Goal: Transaction & Acquisition: Purchase product/service

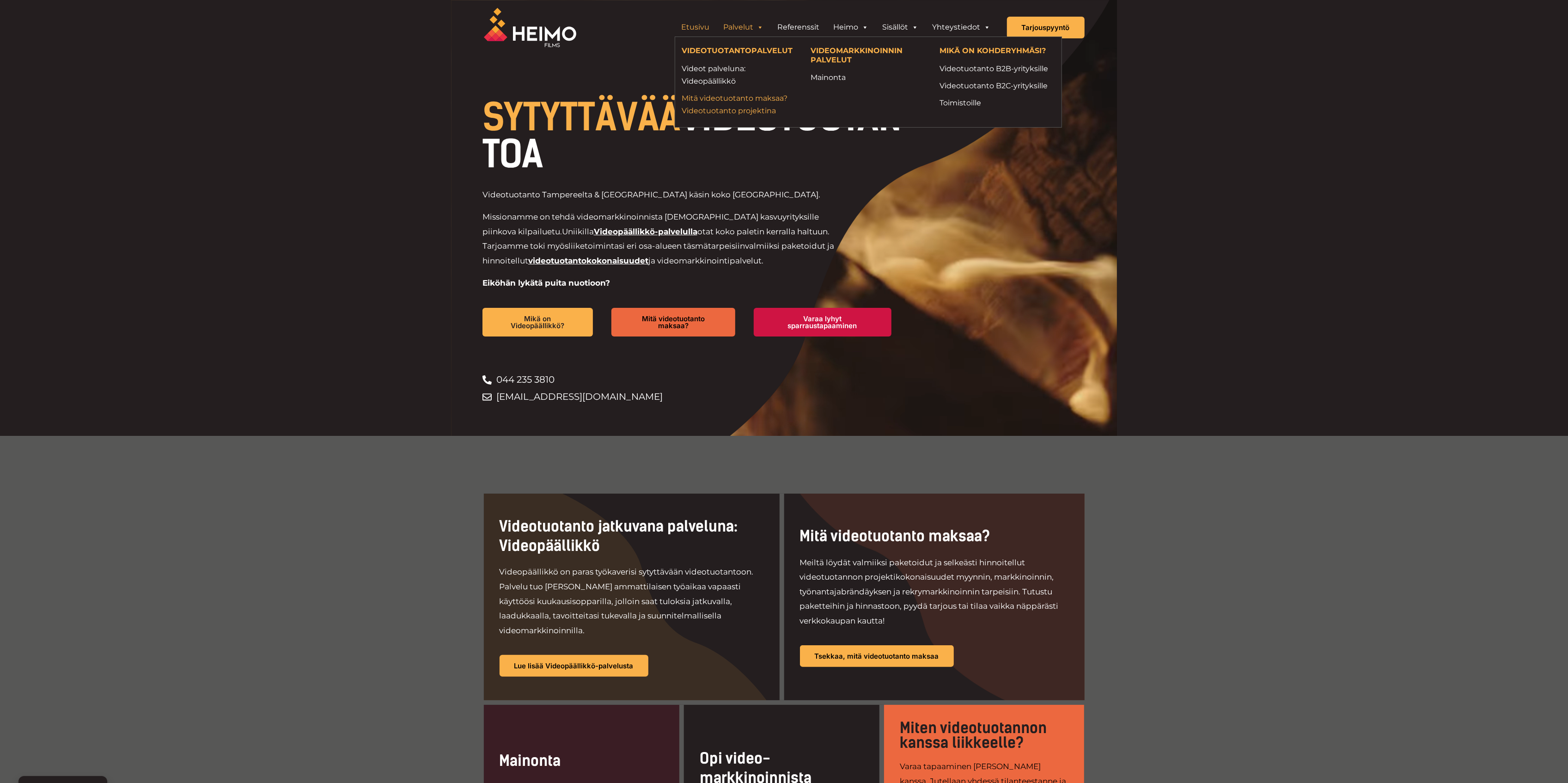
click at [715, 100] on link "Mitä videotuotanto maksaa? Videotuotanto projektina" at bounding box center [740, 104] width 115 height 25
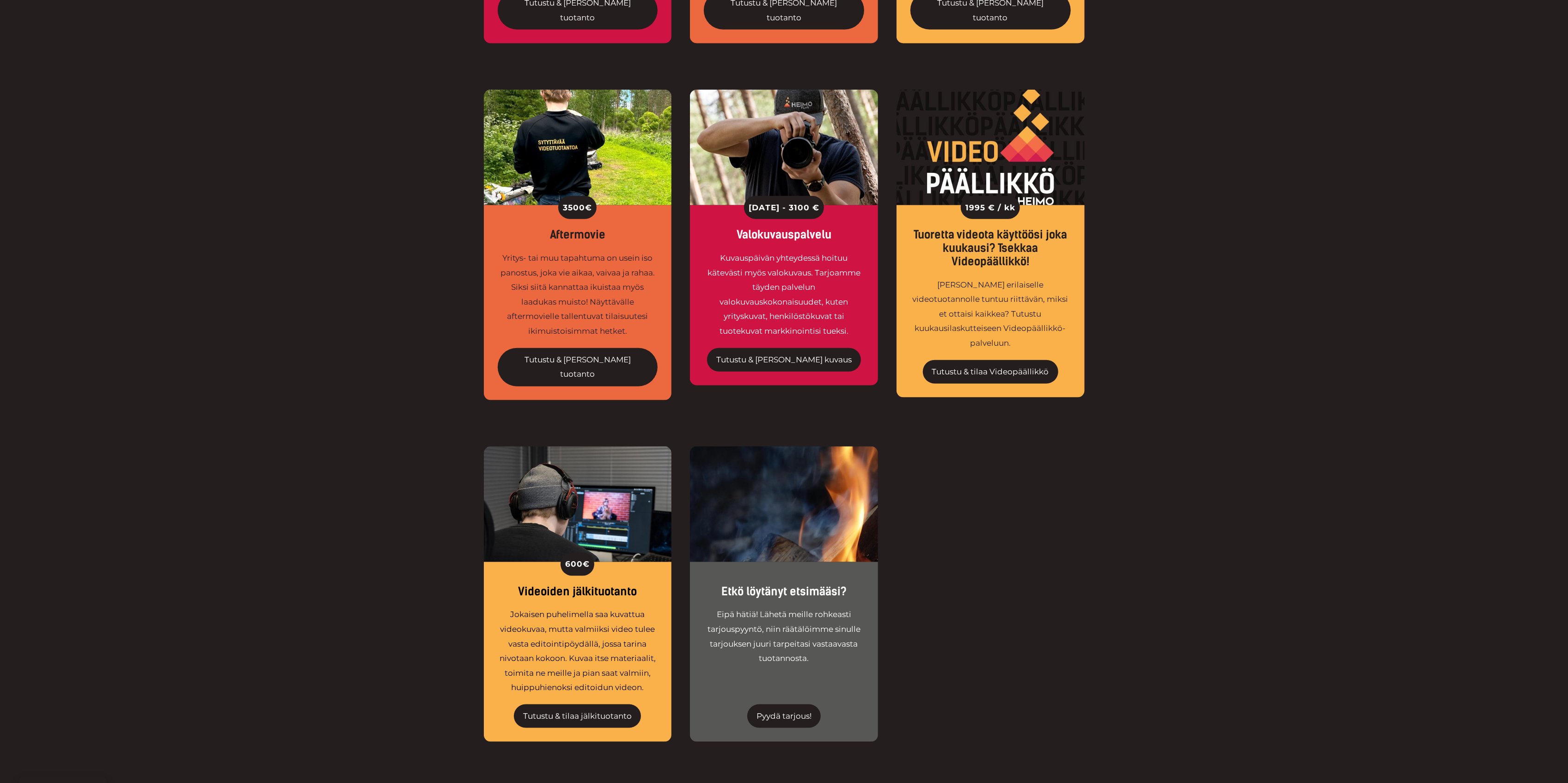
scroll to position [1356, 0]
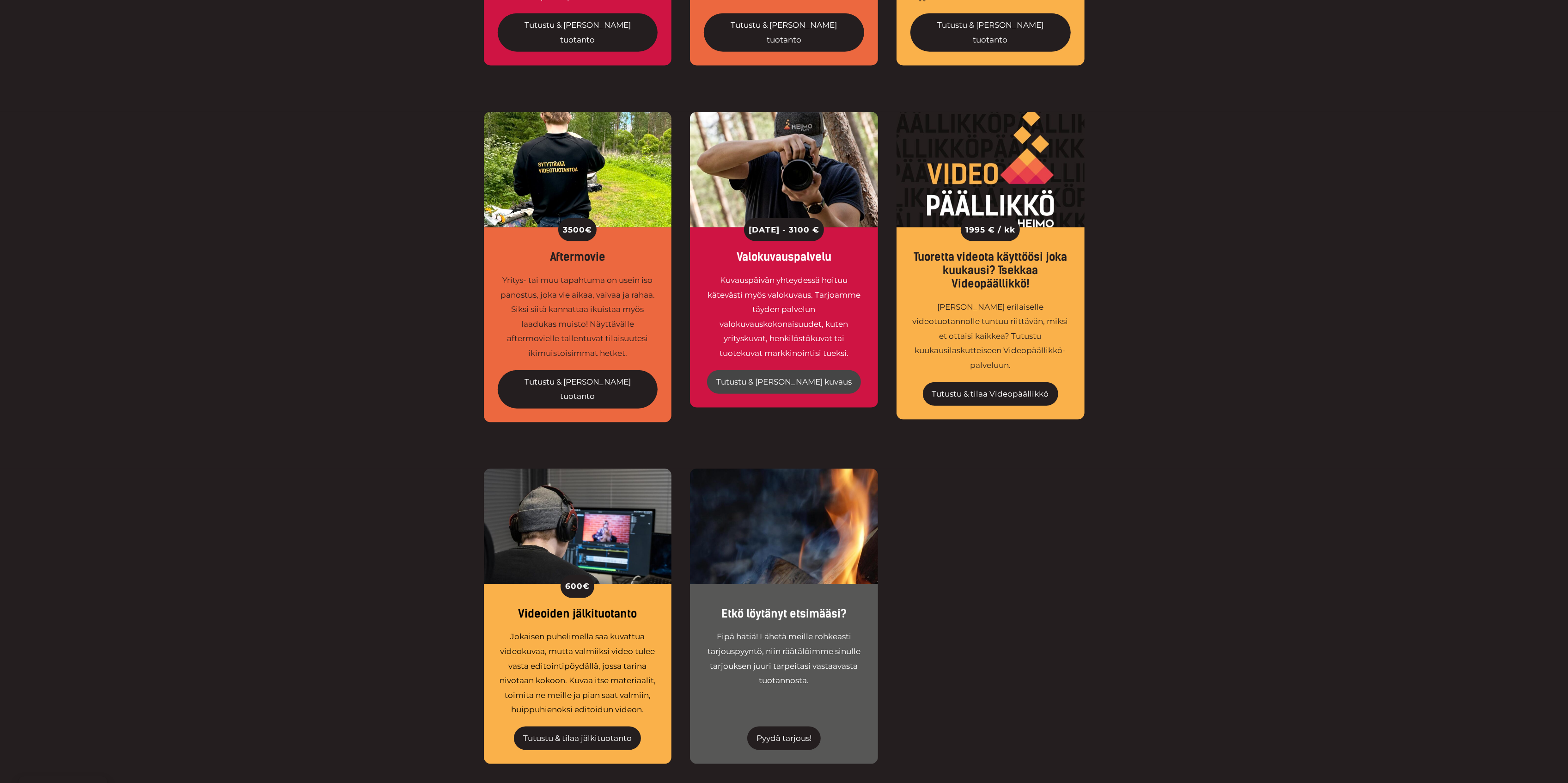
click at [799, 370] on link "Tutustu & tilaa kuvaus" at bounding box center [784, 382] width 154 height 24
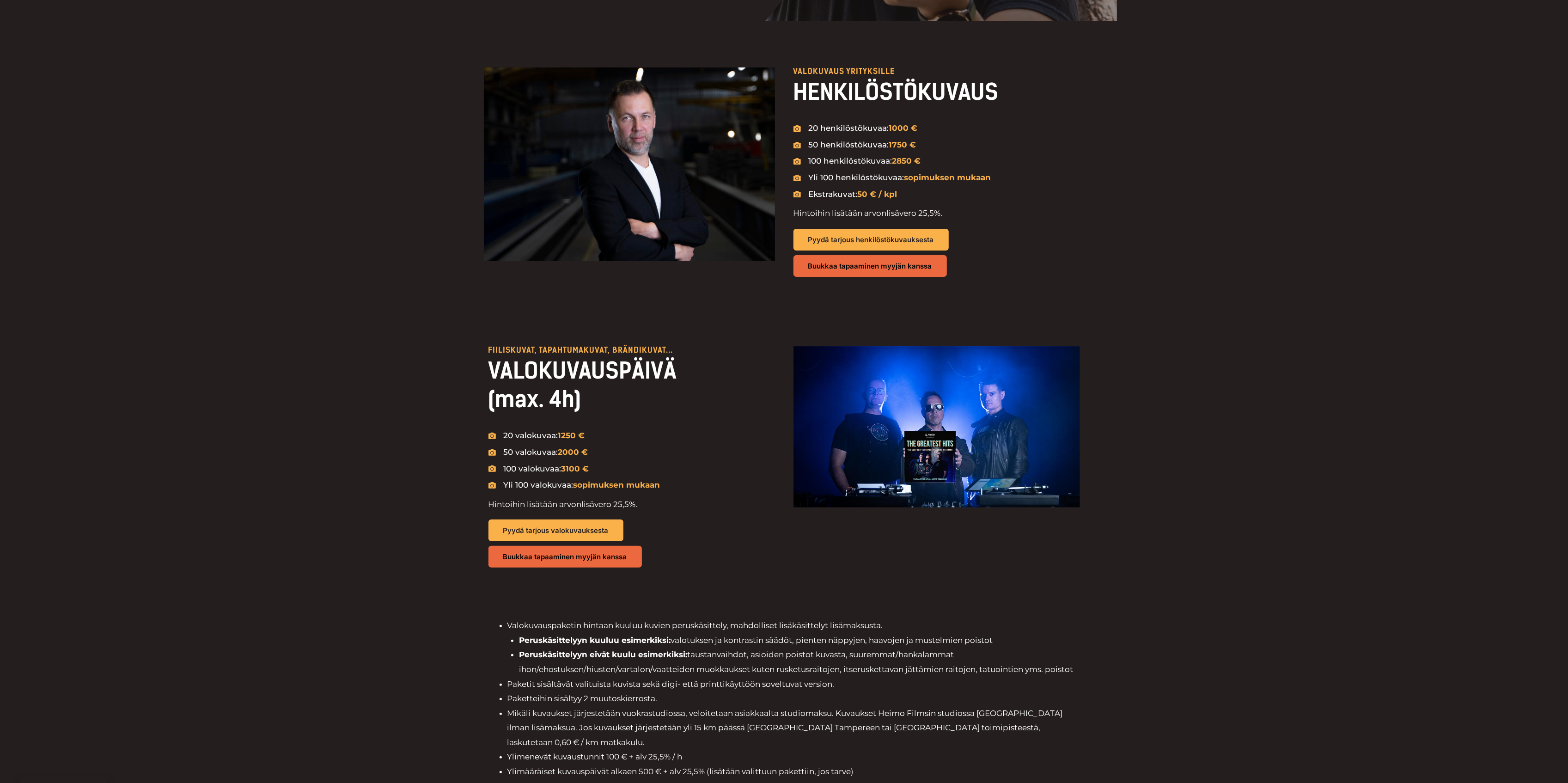
scroll to position [308, 0]
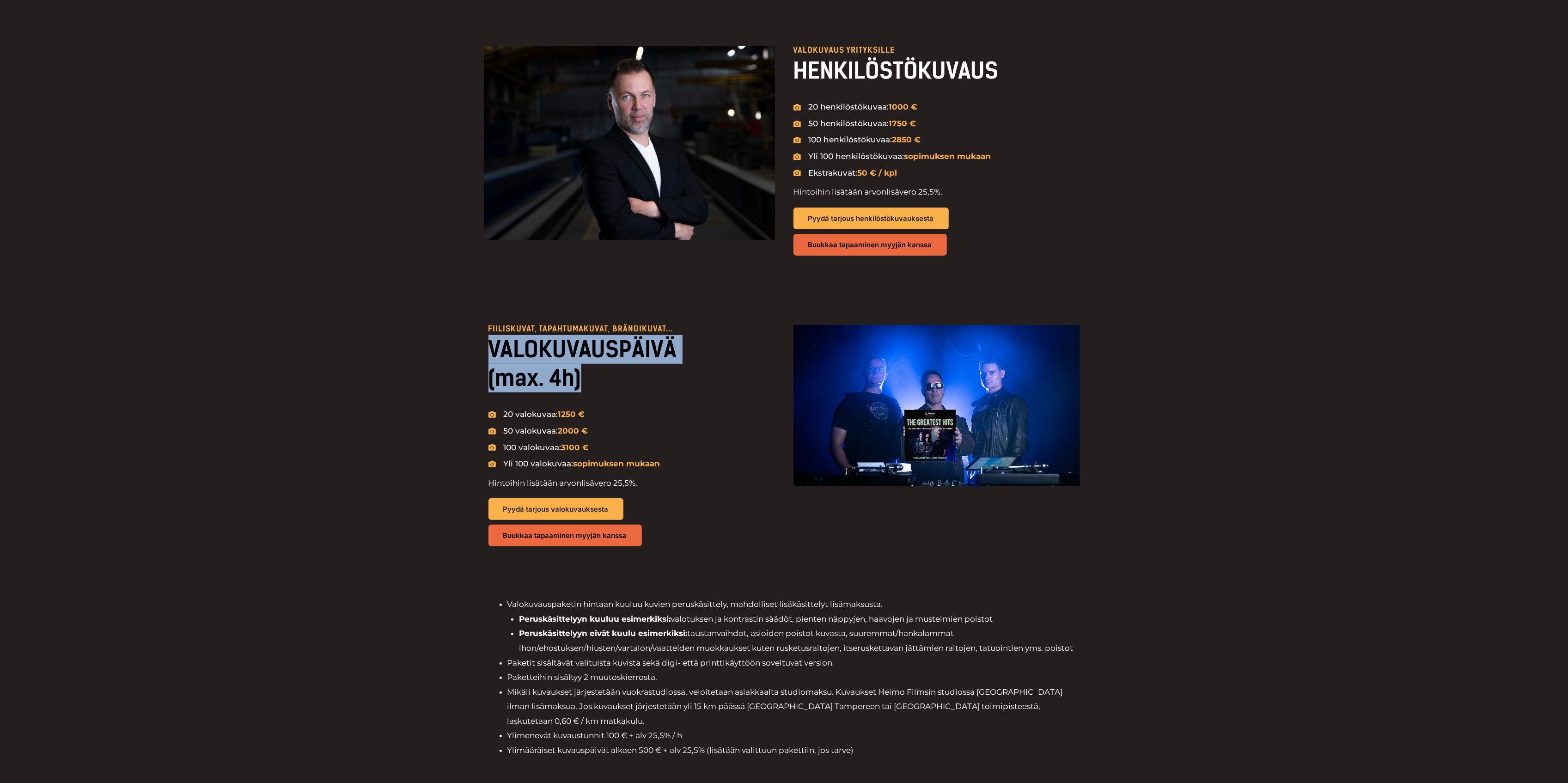
drag, startPoint x: 618, startPoint y: 415, endPoint x: 456, endPoint y: 396, distance: 163.1
click at [456, 396] on div "Fiiliskuvat, tapahtumakuvat, brändikuvat... VALOKUVAUSPÄIVÄ (max. 4h) 20 valoku…" at bounding box center [784, 443] width 1568 height 310
click at [455, 396] on div "Fiiliskuvat, tapahtumakuvat, brändikuvat... VALOKUVAUSPÄIVÄ (max. 4h) 20 valoku…" at bounding box center [784, 443] width 1568 height 310
click at [516, 393] on h2 "VALOKUVAUSPÄIVÄ (max. 4h)" at bounding box center [631, 363] width 287 height 58
click at [573, 393] on h2 "VALOKUVAUSPÄIVÄ (max. 4h)" at bounding box center [631, 363] width 287 height 58
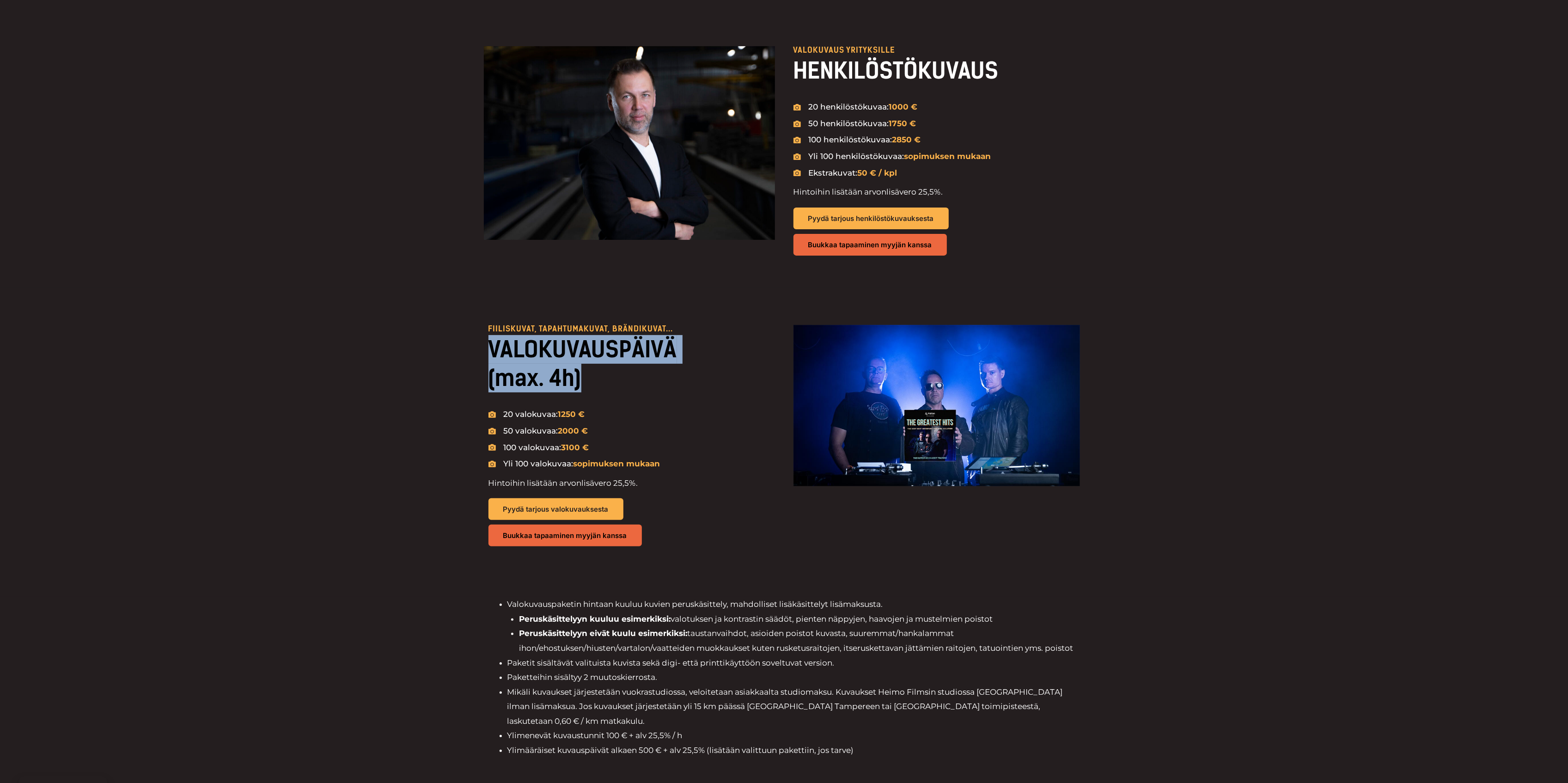
drag, startPoint x: 593, startPoint y: 413, endPoint x: 466, endPoint y: 396, distance: 128.1
click at [466, 396] on div "Fiiliskuvat, tapahtumakuvat, brändikuvat... VALOKUVAUSPÄIVÄ (max. 4h) 20 valoku…" at bounding box center [784, 443] width 1568 height 310
click at [679, 440] on li "50 valokuvaa: 2000 €" at bounding box center [631, 432] width 287 height 16
